Goal: Browse casually

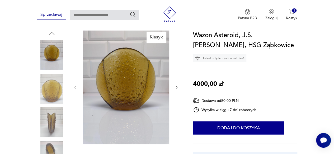
scroll to position [53, 0]
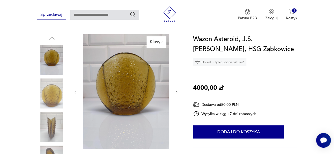
click at [51, 129] on img at bounding box center [52, 127] width 30 height 30
